Goal: Task Accomplishment & Management: Use online tool/utility

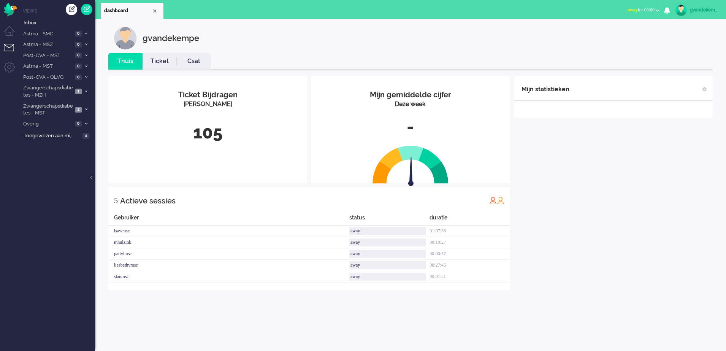
click at [596, 192] on div "Mijn statistieken + Statistieken toevoegen Bel tijd (gemiddelde dag) Wrapup tij…" at bounding box center [613, 183] width 199 height 214
click at [656, 10] on b "button" at bounding box center [658, 10] width 4 height 3
click at [611, 33] on label "Online" at bounding box center [628, 34] width 60 height 6
click at [86, 110] on icon at bounding box center [86, 109] width 2 height 3
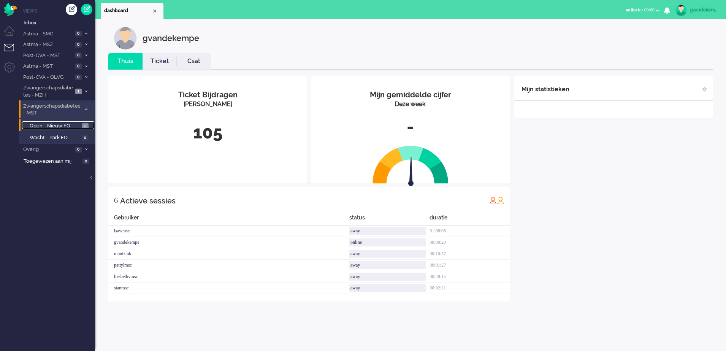
click at [72, 125] on span "Open - Nieuw FO" at bounding box center [55, 125] width 51 height 7
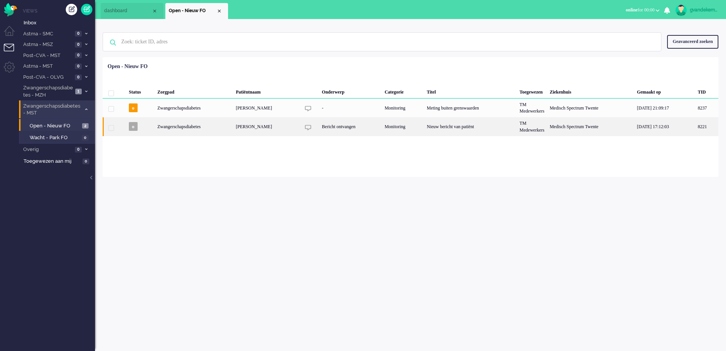
click at [416, 127] on div "Monitoring" at bounding box center [403, 126] width 42 height 19
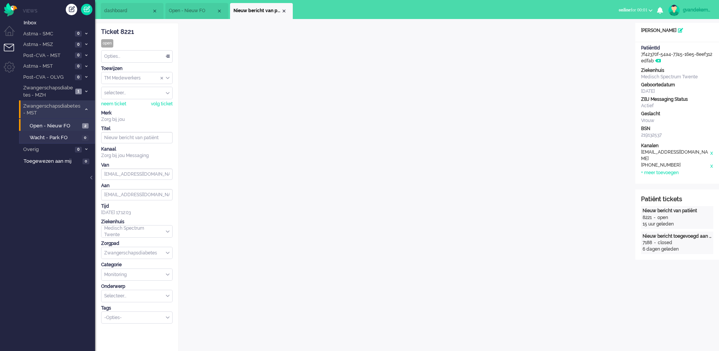
click at [168, 54] on div "Opties..." at bounding box center [136, 57] width 71 height 12
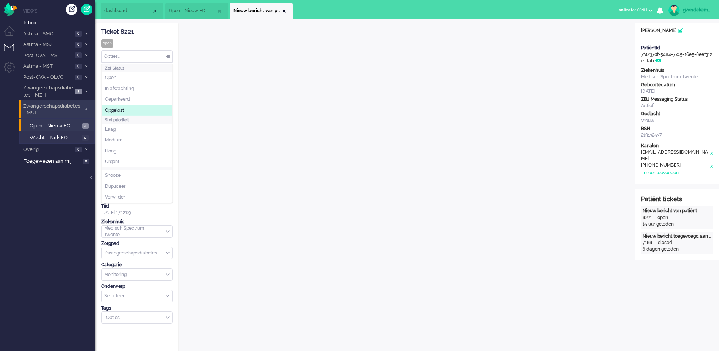
click at [124, 106] on li "Opgelost" at bounding box center [136, 110] width 71 height 11
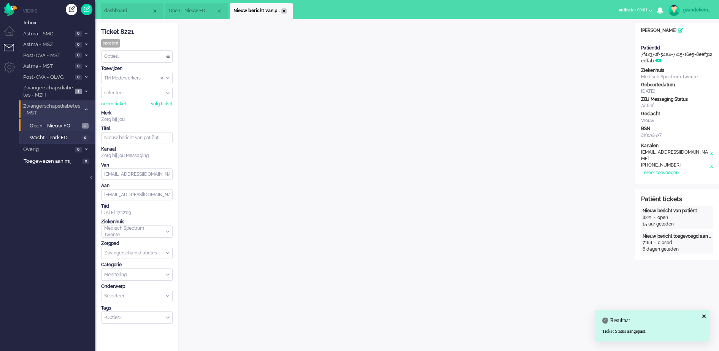
click at [284, 12] on div "Close tab" at bounding box center [284, 11] width 6 height 6
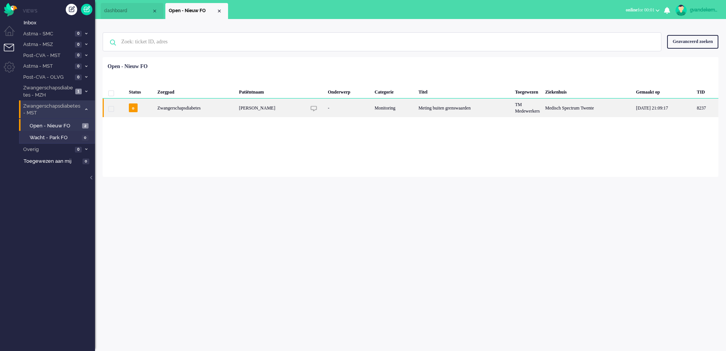
click at [542, 109] on div "[PERSON_NAME]" at bounding box center [587, 107] width 91 height 19
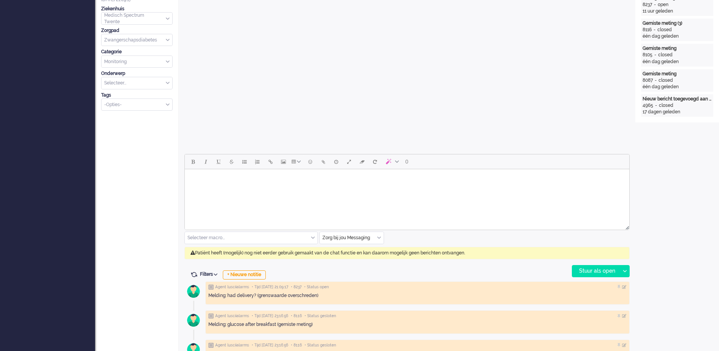
scroll to position [213, 0]
click at [260, 272] on div "+ Nieuwe notitie" at bounding box center [244, 274] width 43 height 9
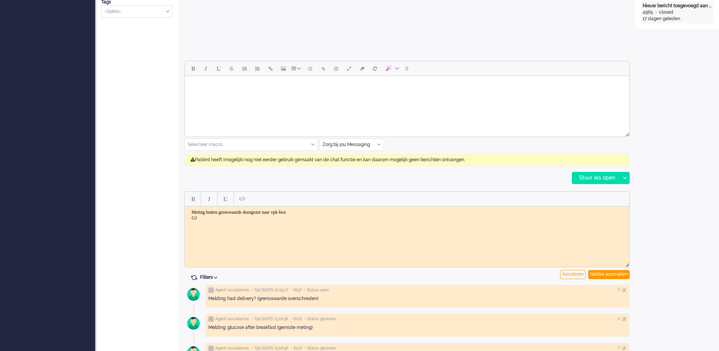
scroll to position [308, 0]
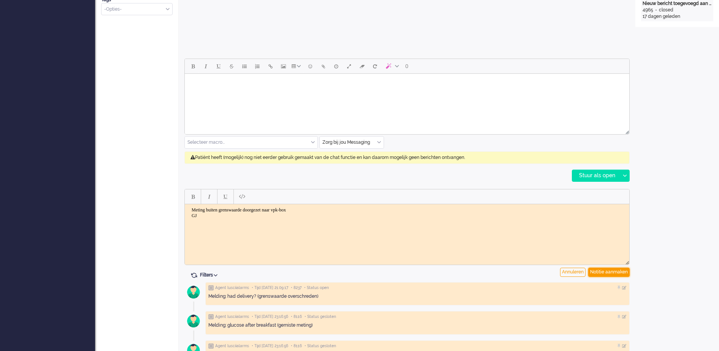
click at [609, 271] on div "Notitie aanmaken" at bounding box center [608, 272] width 41 height 9
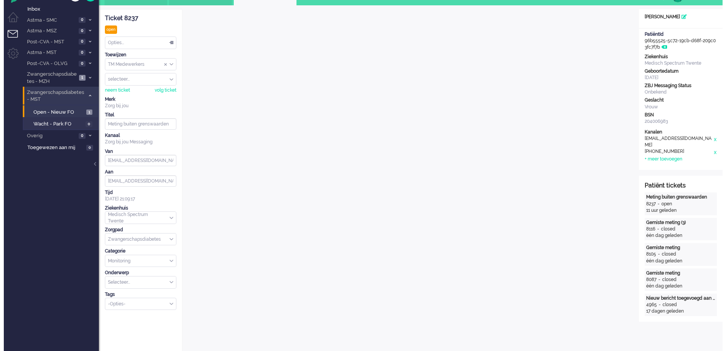
scroll to position [0, 0]
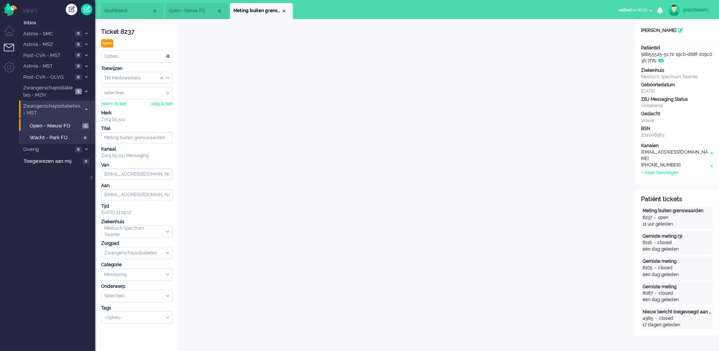
click at [168, 79] on div "TM Medewerkers" at bounding box center [136, 78] width 71 height 12
click at [141, 101] on span "TM Verpleegkundigen" at bounding box center [128, 100] width 46 height 6
click at [286, 13] on div "Close tab" at bounding box center [284, 11] width 6 height 6
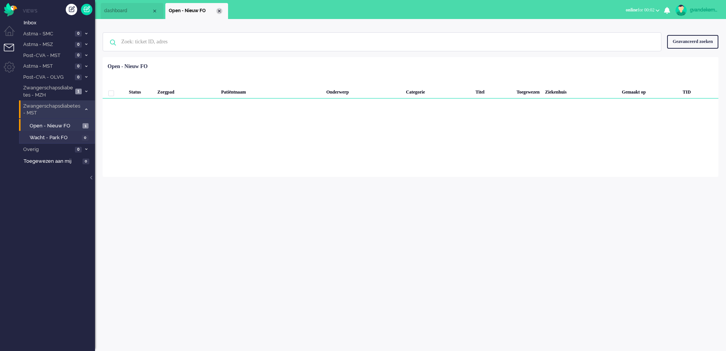
click at [218, 11] on div "Close tab" at bounding box center [219, 11] width 6 height 6
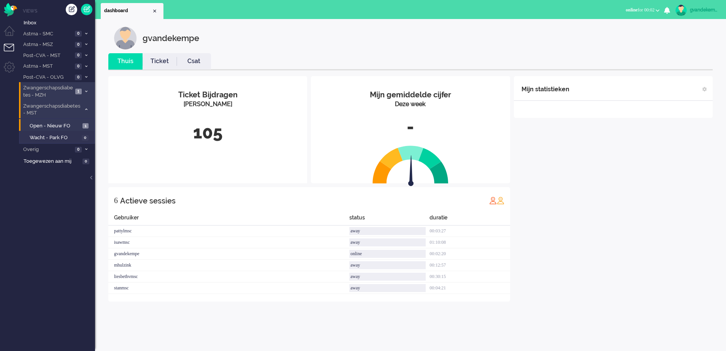
click at [87, 91] on icon at bounding box center [86, 91] width 2 height 3
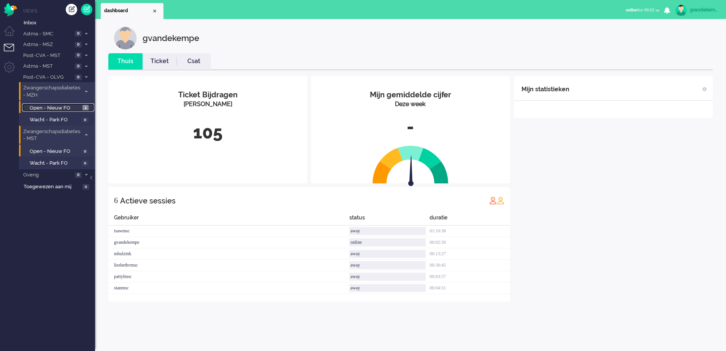
click at [60, 108] on span "Open - Nieuw FO" at bounding box center [55, 108] width 51 height 7
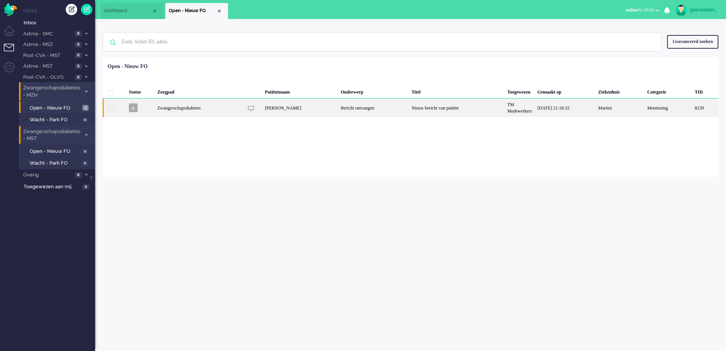
click at [292, 108] on div "[PERSON_NAME]" at bounding box center [300, 107] width 76 height 19
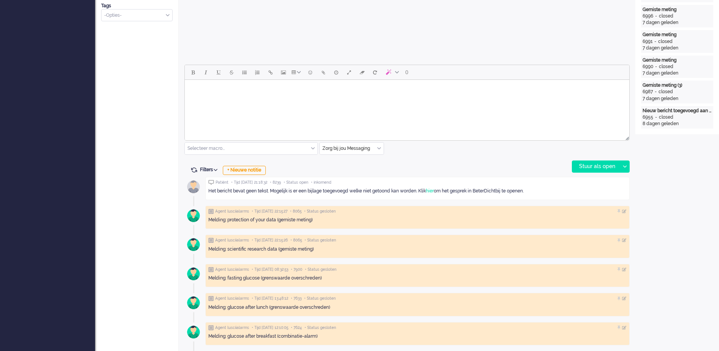
scroll to position [272, 0]
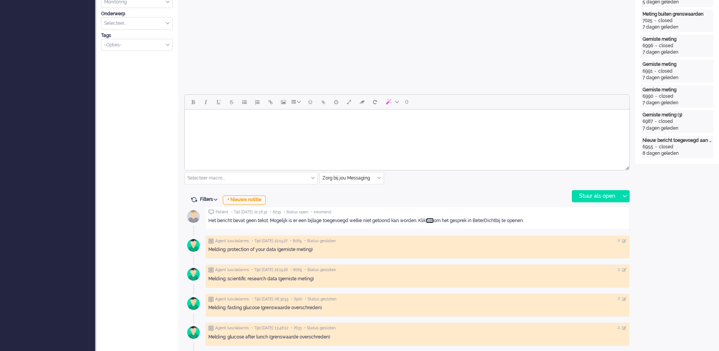
click at [434, 221] on link "hier" at bounding box center [430, 220] width 8 height 5
click at [257, 200] on div "+ Nieuwe notitie" at bounding box center [244, 199] width 43 height 9
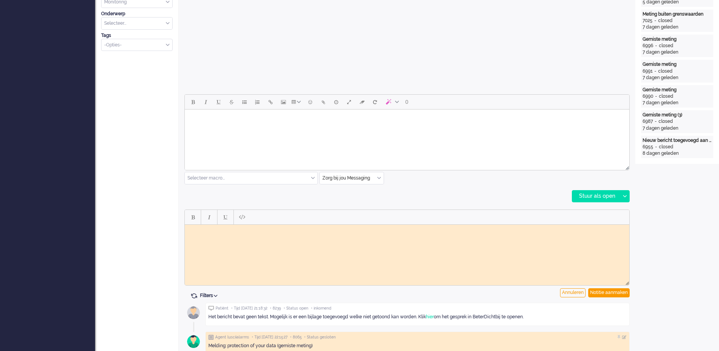
scroll to position [0, 0]
click at [274, 236] on html at bounding box center [407, 230] width 444 height 12
click at [620, 293] on div "Notitie aanmaken" at bounding box center [608, 292] width 41 height 9
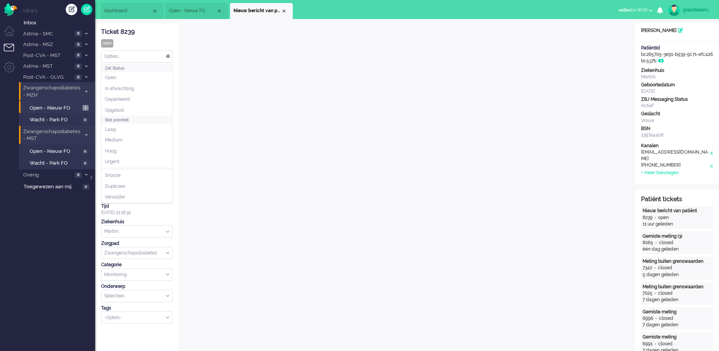
click at [169, 57] on div "Opties..." at bounding box center [136, 57] width 71 height 12
click at [168, 55] on span at bounding box center [168, 56] width 8 height 5
click at [169, 79] on div "TM Medewerkers" at bounding box center [136, 78] width 71 height 12
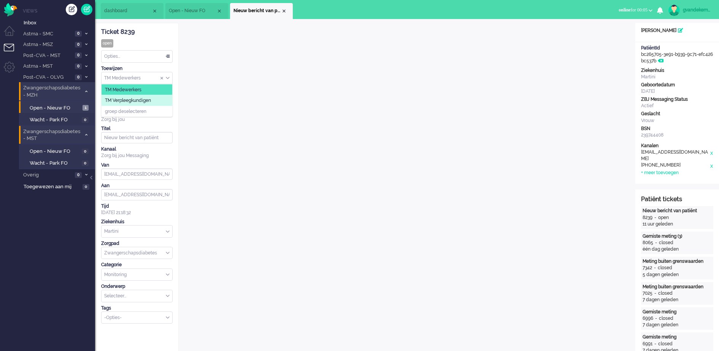
click at [151, 101] on span "TM Verpleegkundigen" at bounding box center [128, 100] width 46 height 6
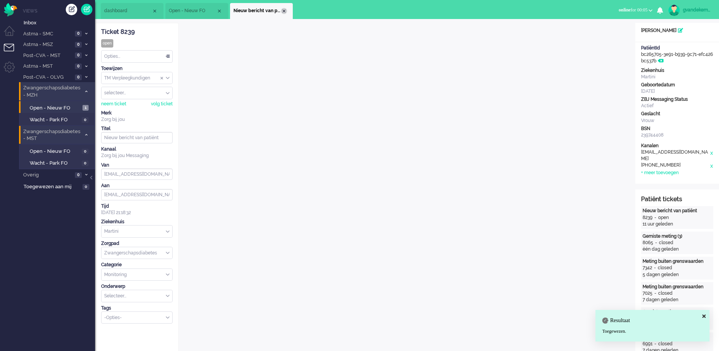
click at [282, 10] on div "Close tab" at bounding box center [284, 11] width 6 height 6
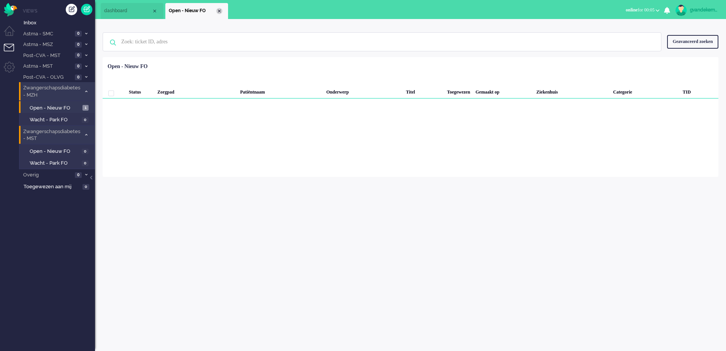
click at [220, 11] on div "Close tab" at bounding box center [219, 11] width 6 height 6
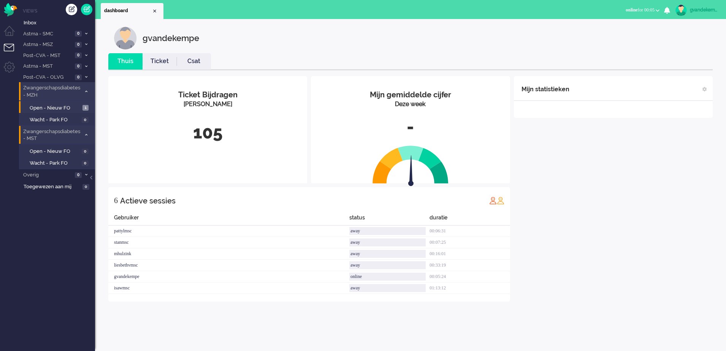
click at [640, 222] on div "Mijn statistieken + Statistieken toevoegen Bel tijd (gemiddelde dag) Wrapup tij…" at bounding box center [613, 188] width 199 height 225
click at [87, 90] on icon at bounding box center [86, 91] width 2 height 3
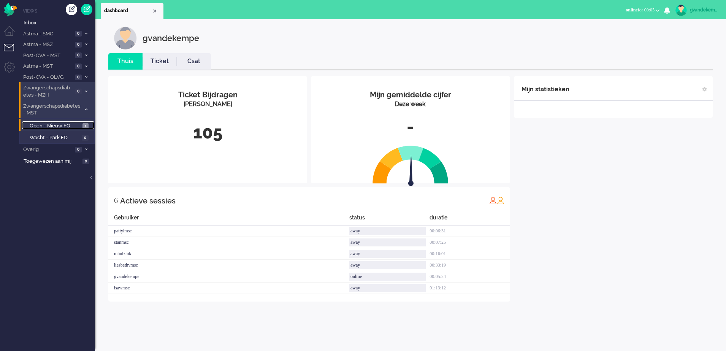
click at [57, 124] on span "Open - Nieuw FO" at bounding box center [55, 125] width 51 height 7
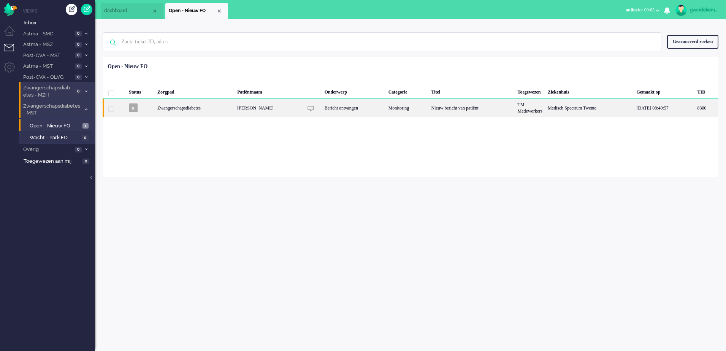
click at [418, 111] on div "Monitoring" at bounding box center [407, 107] width 43 height 19
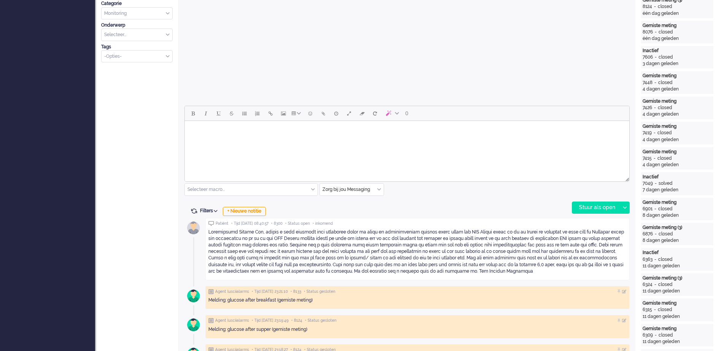
scroll to position [261, 0]
click at [259, 211] on div "+ Nieuwe notitie" at bounding box center [244, 211] width 43 height 9
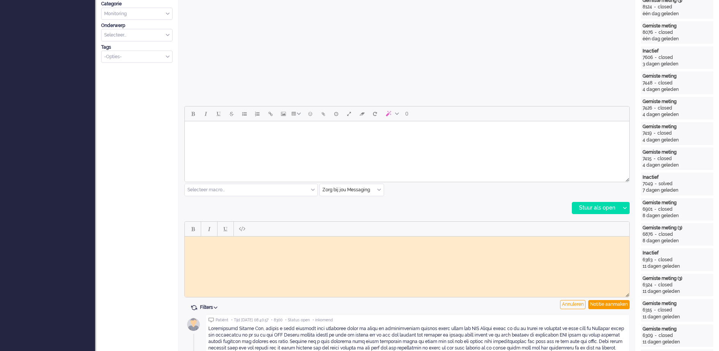
scroll to position [0, 0]
click at [253, 242] on body "Rich Text Area. Press ALT-0 for help." at bounding box center [407, 242] width 438 height 6
click at [204, 239] on body "Graag advies, doorgezet naar vpk-box GJ" at bounding box center [407, 244] width 438 height 11
click at [268, 242] on body "Bericht waarin patient om advies, doorgezet naar vpk-box GJ" at bounding box center [407, 244] width 438 height 11
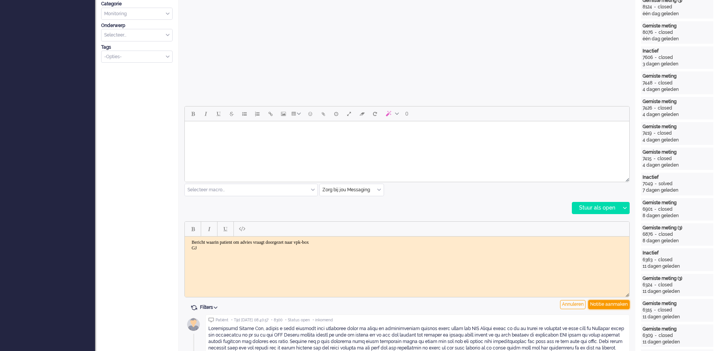
click at [617, 304] on div "Notitie aanmaken" at bounding box center [608, 304] width 41 height 9
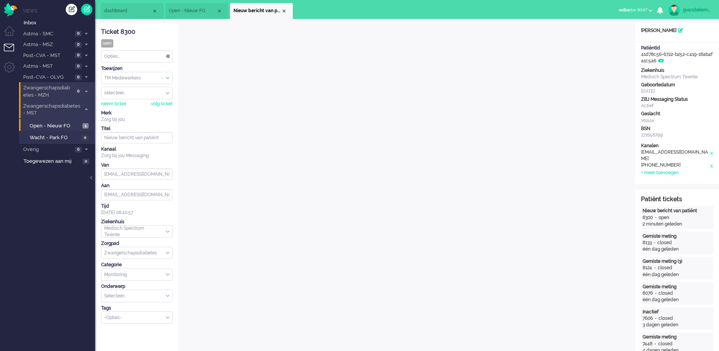
click at [164, 76] on span "Assign Group" at bounding box center [163, 77] width 6 height 5
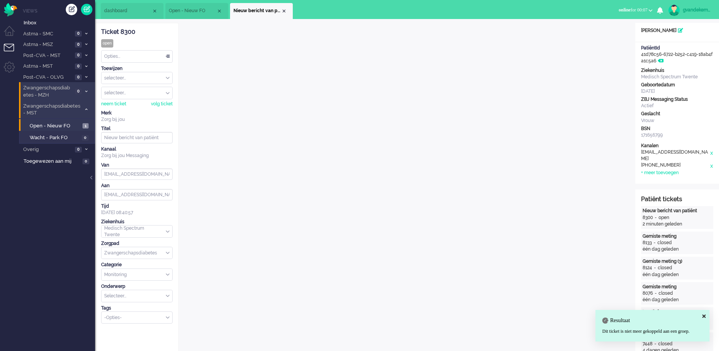
click at [168, 80] on div "selecteer..." at bounding box center [136, 78] width 71 height 12
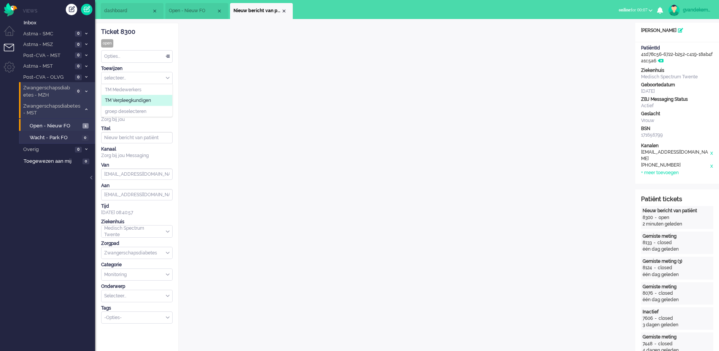
click at [137, 98] on span "TM Verpleegkundigen" at bounding box center [128, 100] width 46 height 6
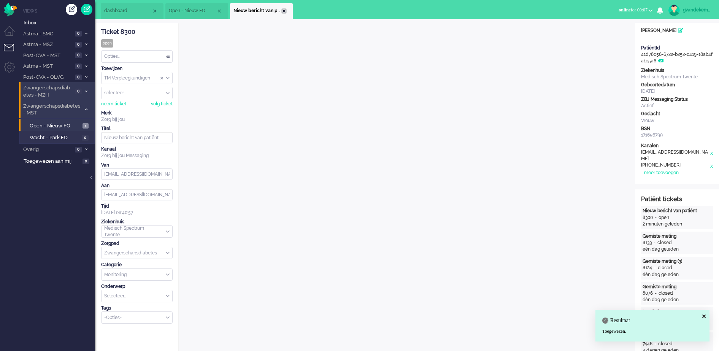
click at [286, 11] on div "Close tab" at bounding box center [284, 11] width 6 height 6
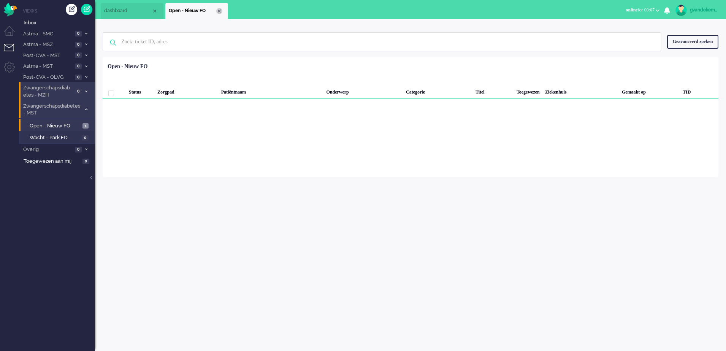
click at [219, 12] on div "Close tab" at bounding box center [219, 11] width 6 height 6
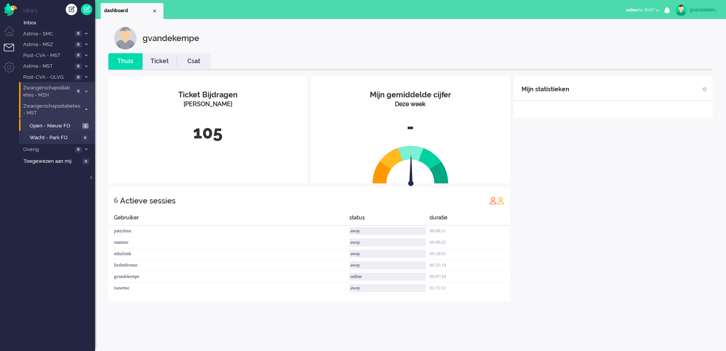
click at [86, 107] on li "Zwangerschapsdiabetes - MST 1" at bounding box center [57, 109] width 76 height 18
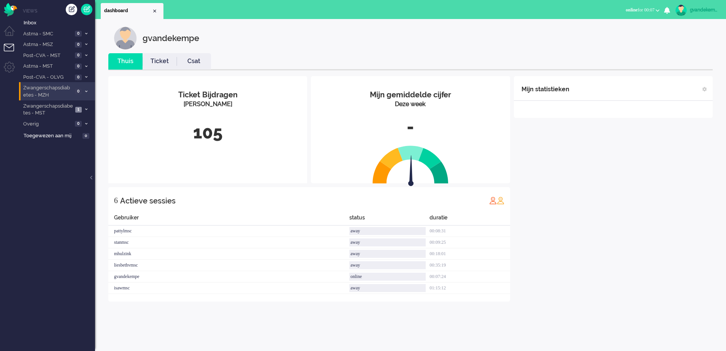
click at [606, 174] on div "Mijn statistieken + Statistieken toevoegen Bel tijd (gemiddelde dag) Wrapup tij…" at bounding box center [613, 188] width 199 height 225
